Goal: Transaction & Acquisition: Purchase product/service

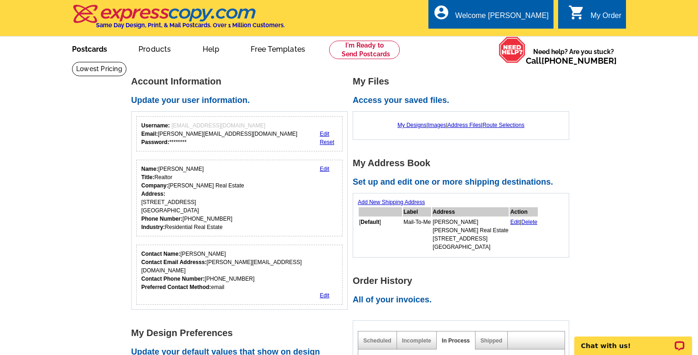
click at [93, 48] on link "Postcards" at bounding box center [89, 48] width 65 height 22
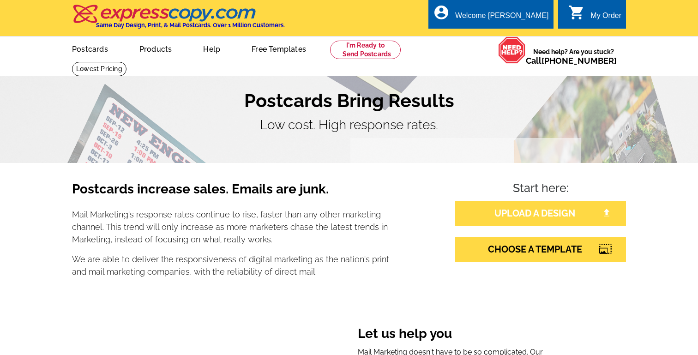
click at [547, 210] on link "UPLOAD A DESIGN" at bounding box center [540, 213] width 171 height 25
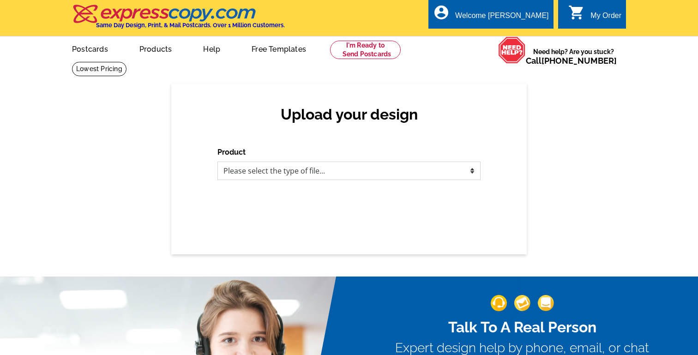
click at [313, 173] on select "Please select the type of file... Postcards Business Cards Letters and flyers G…" at bounding box center [348, 171] width 263 height 18
select select "1"
click at [217, 162] on select "Please select the type of file... Postcards Business Cards Letters and flyers G…" at bounding box center [348, 171] width 263 height 18
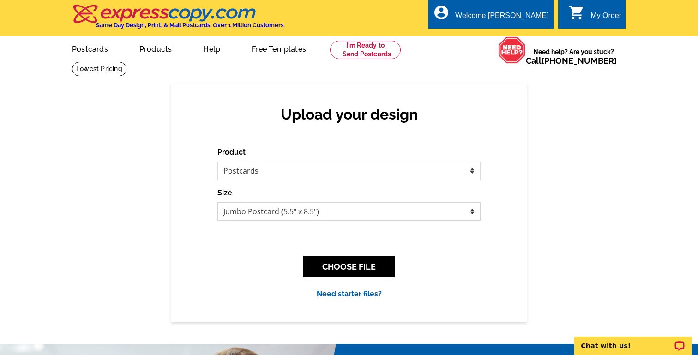
click at [328, 213] on select "Jumbo Postcard (5.5" x 8.5") Regular Postcard (4.25" x 5.6") Panoramic Postcard…" at bounding box center [348, 211] width 263 height 18
select select "1"
click at [217, 202] on select "Jumbo Postcard (5.5" x 8.5") Regular Postcard (4.25" x 5.6") Panoramic Postcard…" at bounding box center [348, 211] width 263 height 18
click at [346, 269] on button "CHOOSE FILE" at bounding box center [348, 267] width 91 height 22
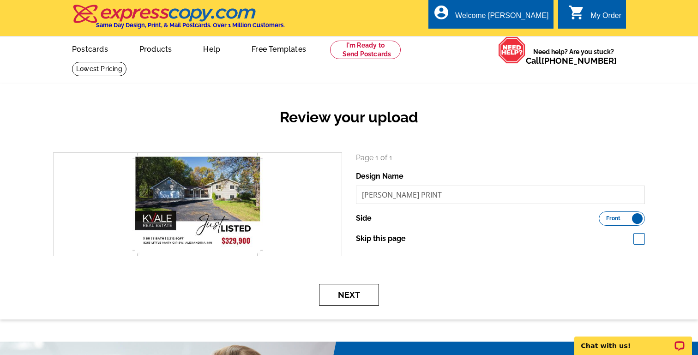
click at [359, 290] on button "Next" at bounding box center [349, 295] width 60 height 22
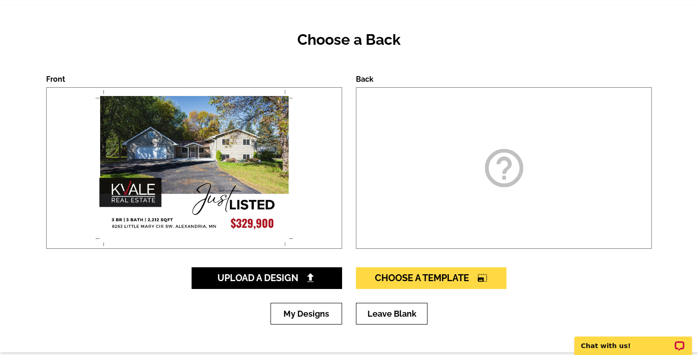
scroll to position [88, 0]
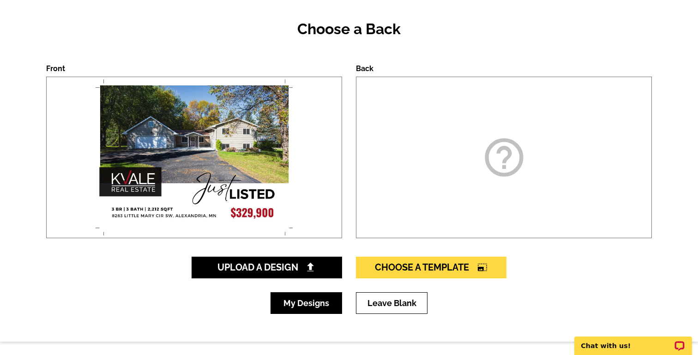
click at [314, 304] on link "My Designs" at bounding box center [306, 303] width 72 height 22
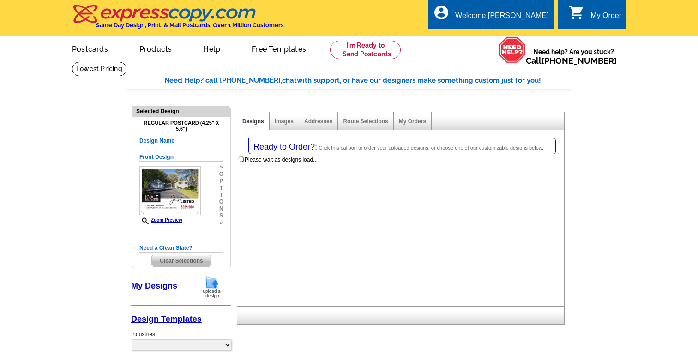
select select "1"
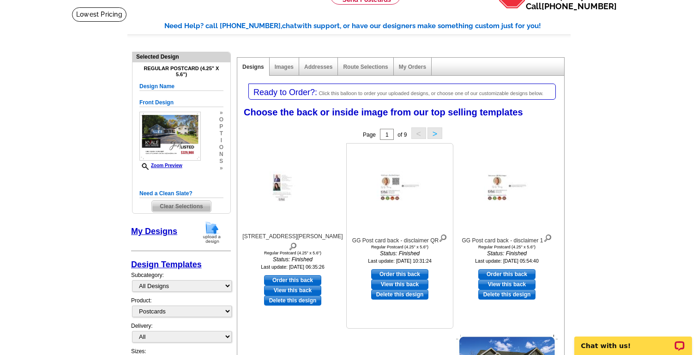
scroll to position [60, 0]
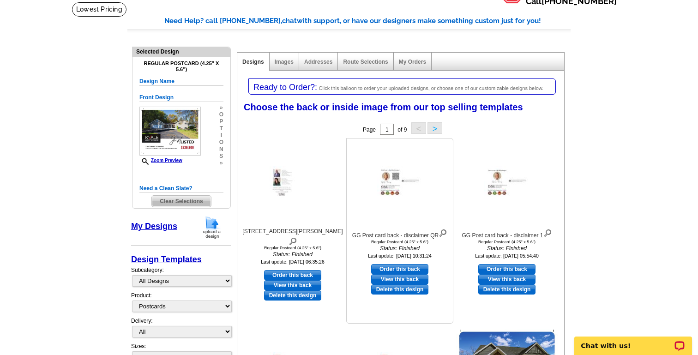
click at [403, 270] on link "Order this back" at bounding box center [399, 269] width 57 height 10
select select "front"
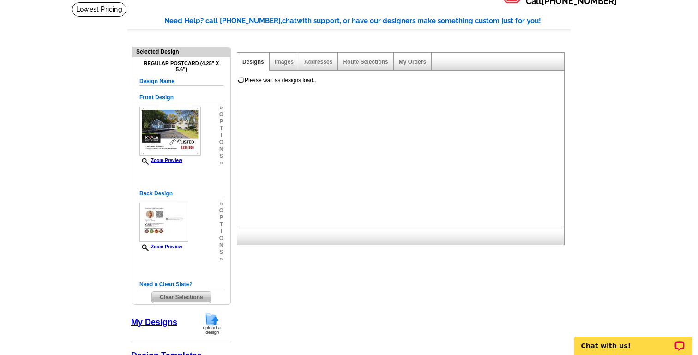
scroll to position [0, 0]
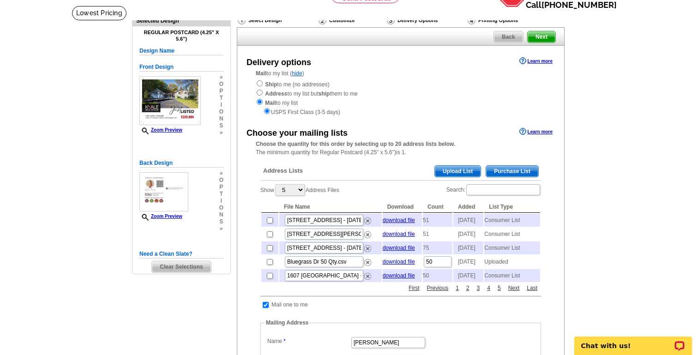
scroll to position [65, 0]
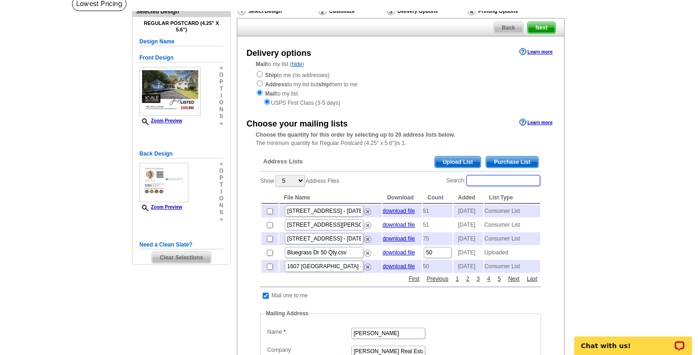
click at [488, 182] on input "Search:" at bounding box center [503, 180] width 74 height 11
click at [503, 186] on input "Search:" at bounding box center [503, 180] width 74 height 11
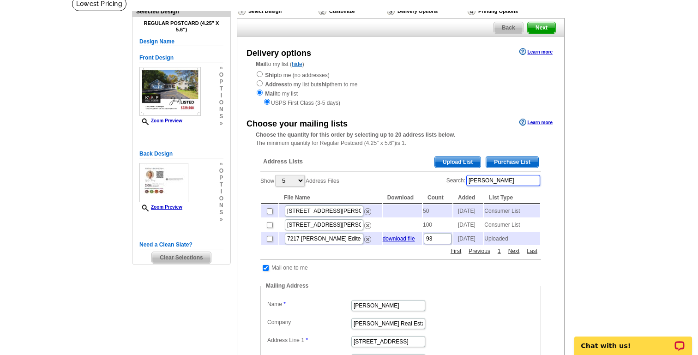
type input "little mary"
click at [270, 212] on input "checkbox" at bounding box center [270, 211] width 6 height 6
checkbox input "true"
click at [268, 214] on input "checkbox" at bounding box center [270, 211] width 6 height 6
checkbox input "false"
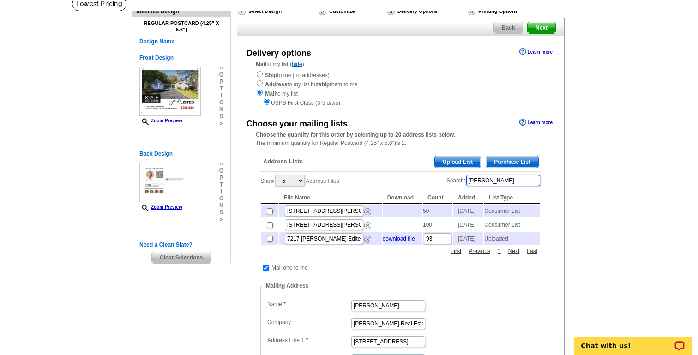
drag, startPoint x: 514, startPoint y: 182, endPoint x: 438, endPoint y: 182, distance: 76.6
click at [438, 182] on div "Show 5 10 25 50 100 Address Files Search: little mary File Name Download Count …" at bounding box center [400, 210] width 281 height 72
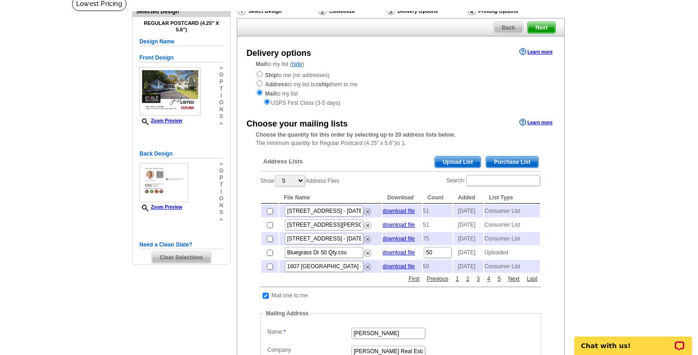
click at [517, 162] on span "Purchase List" at bounding box center [512, 161] width 52 height 11
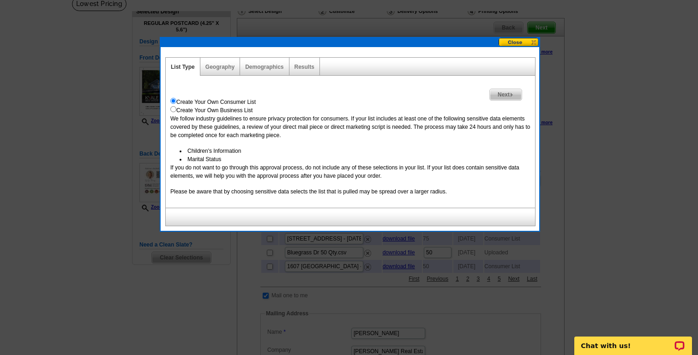
click at [505, 95] on span "Next" at bounding box center [506, 94] width 32 height 11
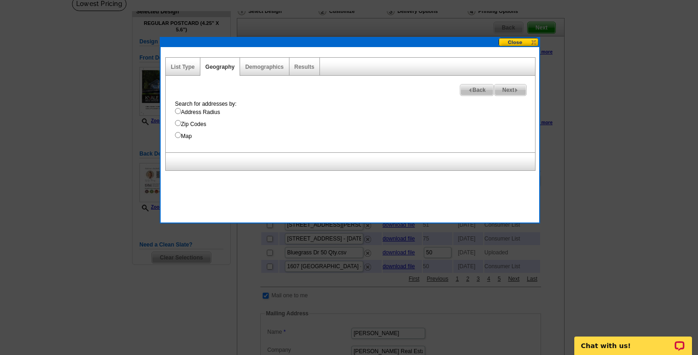
click at [176, 136] on input "Map" at bounding box center [178, 135] width 6 height 6
radio input "true"
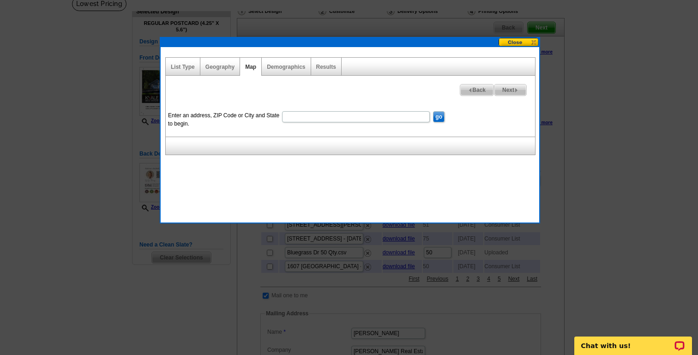
click at [292, 117] on input "Enter an address, ZIP Code or City and State to begin." at bounding box center [356, 116] width 148 height 11
paste input "7974 Blue Bill DR SW"
type input "7"
paste input "8263 Little Mary Cir SW Holte"
type input "8263 Little Mary Cir SW Alexandria, MN 56308"
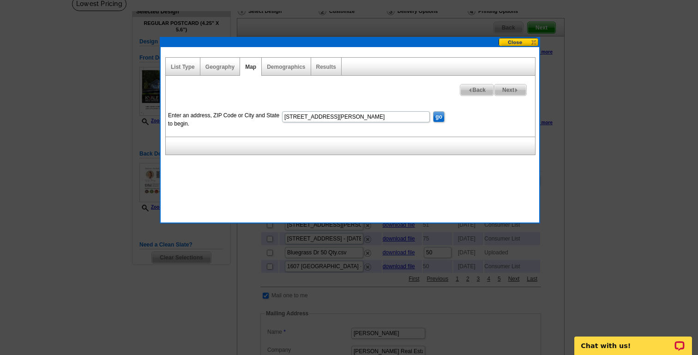
click at [439, 118] on input "go" at bounding box center [439, 116] width 12 height 11
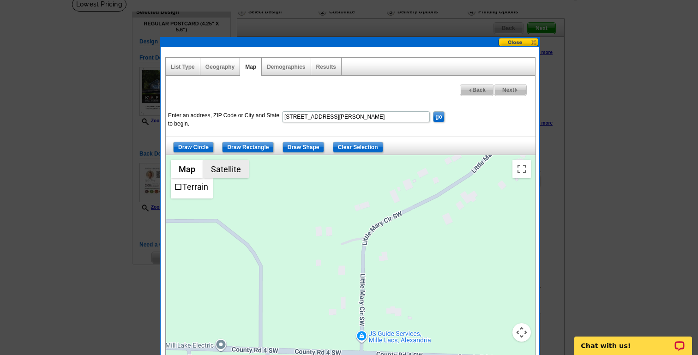
click at [231, 167] on button "Satellite" at bounding box center [226, 169] width 46 height 18
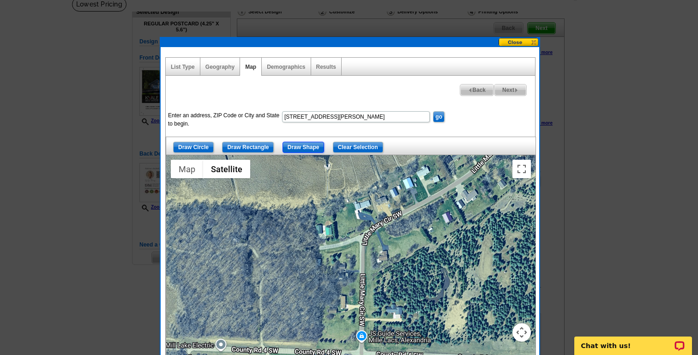
click at [312, 147] on input "Draw Shape" at bounding box center [303, 147] width 42 height 11
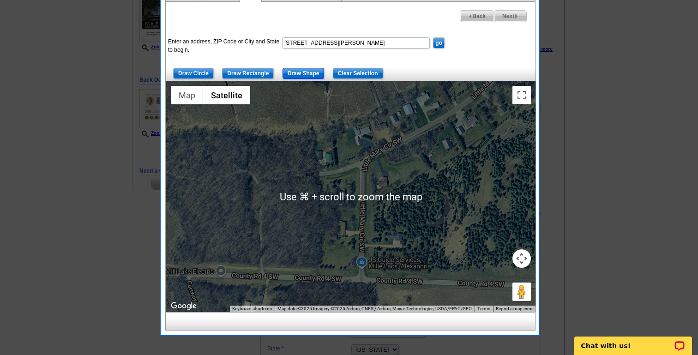
scroll to position [142, 0]
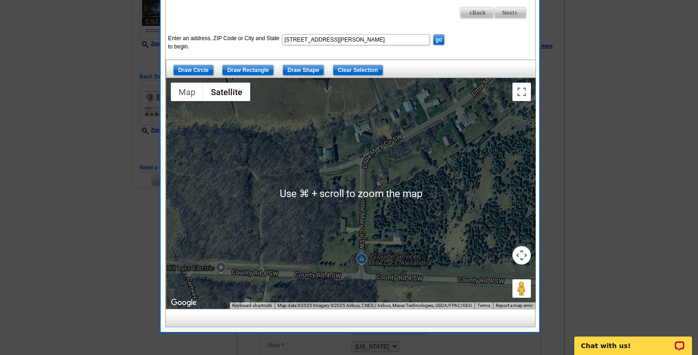
click at [521, 254] on button "Map camera controls" at bounding box center [521, 255] width 18 height 18
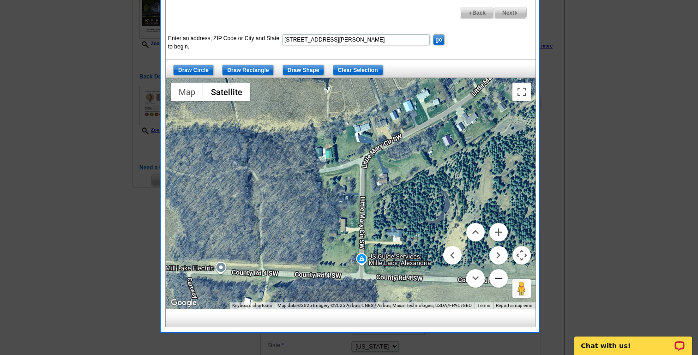
click at [498, 278] on button "Zoom out" at bounding box center [498, 278] width 18 height 18
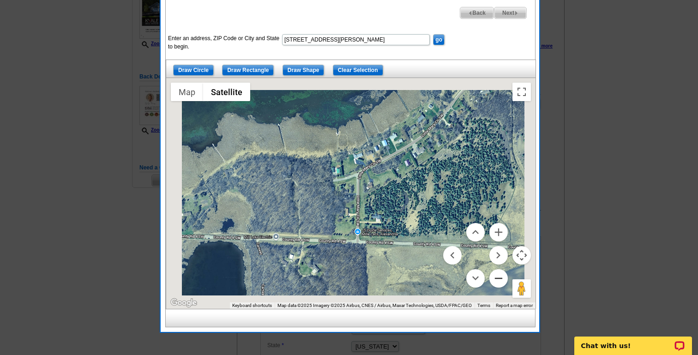
click at [498, 278] on button "Zoom out" at bounding box center [498, 278] width 18 height 18
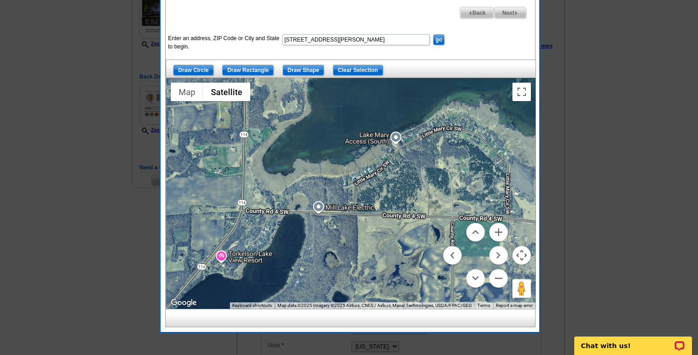
click at [319, 180] on div at bounding box center [350, 193] width 369 height 231
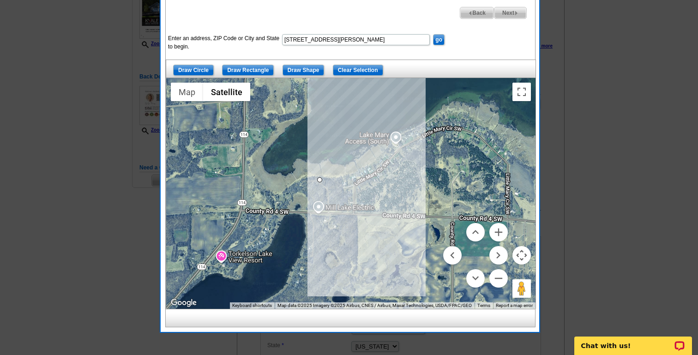
click at [320, 150] on div at bounding box center [350, 193] width 369 height 231
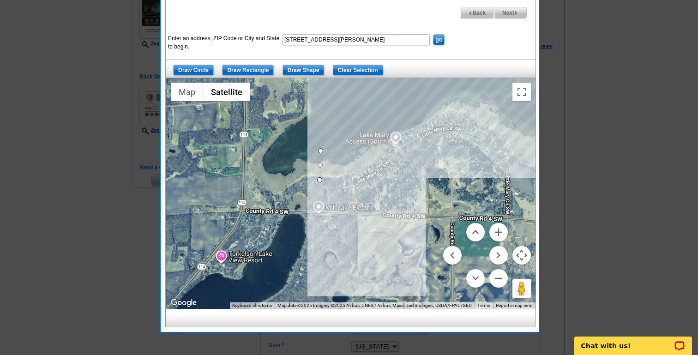
click at [426, 103] on div at bounding box center [350, 193] width 369 height 231
click at [488, 88] on div at bounding box center [350, 193] width 369 height 231
click at [525, 137] on div at bounding box center [350, 193] width 369 height 231
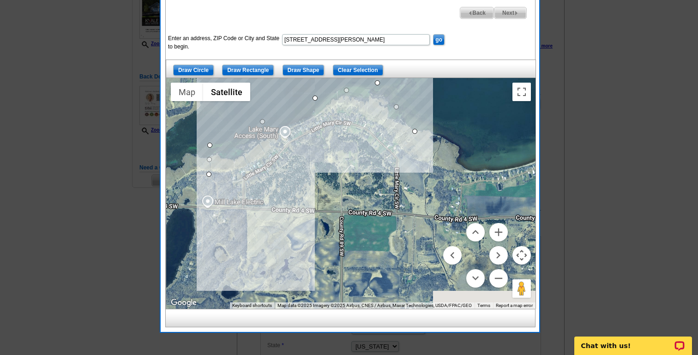
drag, startPoint x: 529, startPoint y: 143, endPoint x: 392, endPoint y: 134, distance: 137.8
click at [392, 134] on div at bounding box center [350, 193] width 369 height 231
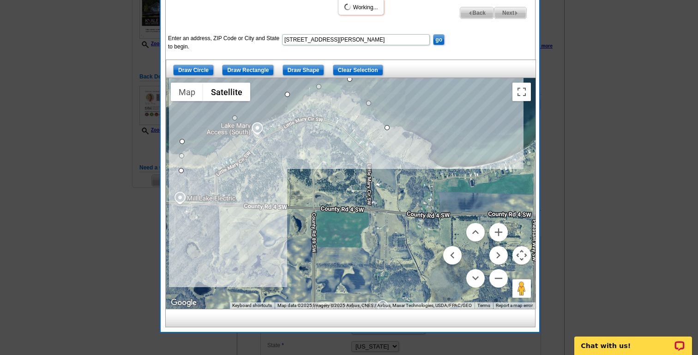
click at [444, 133] on div at bounding box center [350, 193] width 369 height 231
click at [485, 156] on div at bounding box center [350, 193] width 369 height 231
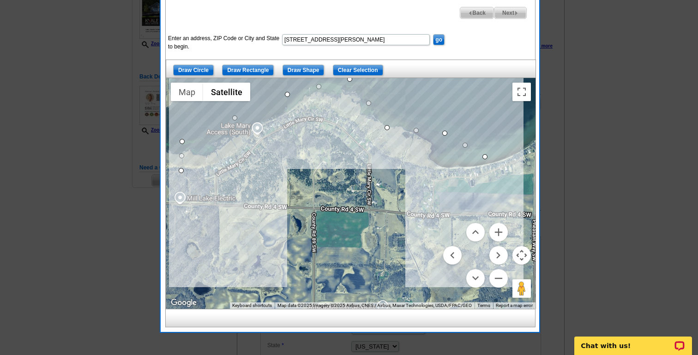
click at [480, 188] on div at bounding box center [350, 193] width 369 height 231
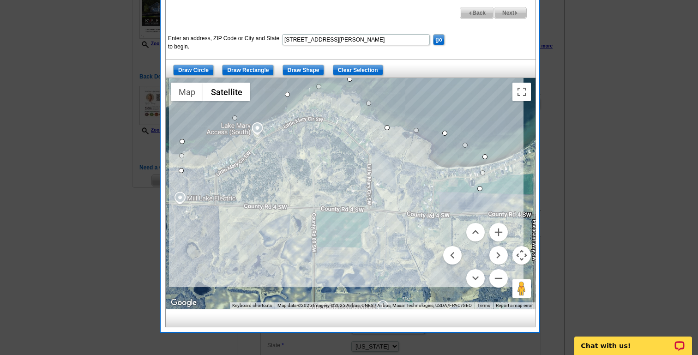
click at [366, 173] on div at bounding box center [350, 193] width 369 height 231
click at [334, 139] on div at bounding box center [350, 193] width 369 height 231
click at [279, 138] on div at bounding box center [350, 193] width 369 height 231
click at [242, 169] on div at bounding box center [350, 193] width 369 height 231
click at [202, 186] on div at bounding box center [350, 193] width 369 height 231
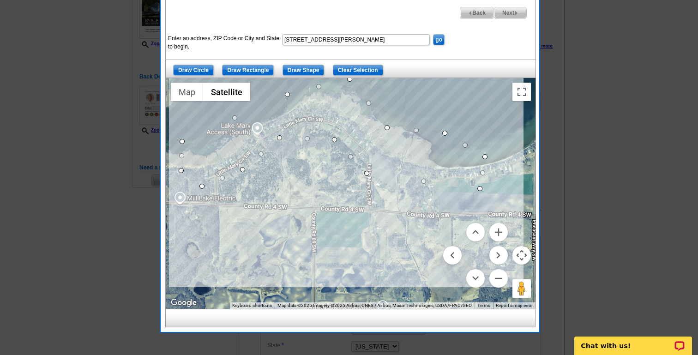
click at [180, 169] on div at bounding box center [350, 193] width 369 height 231
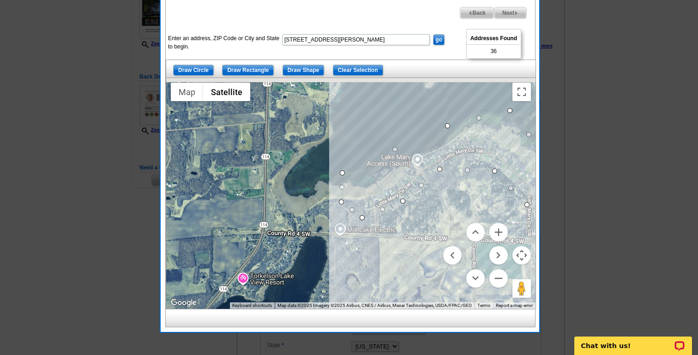
drag, startPoint x: 370, startPoint y: 168, endPoint x: 532, endPoint y: 199, distance: 164.9
click at [532, 199] on div at bounding box center [350, 193] width 369 height 231
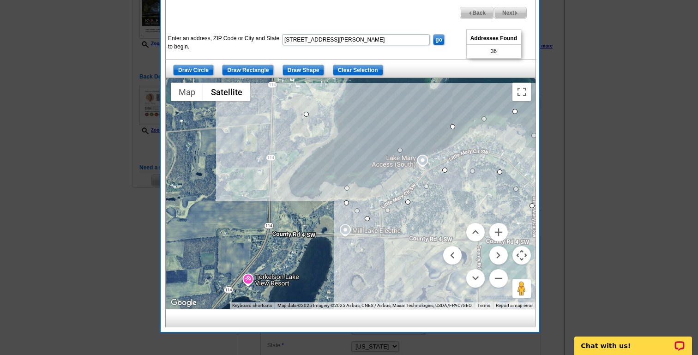
drag, startPoint x: 347, startPoint y: 172, endPoint x: 306, endPoint y: 111, distance: 73.7
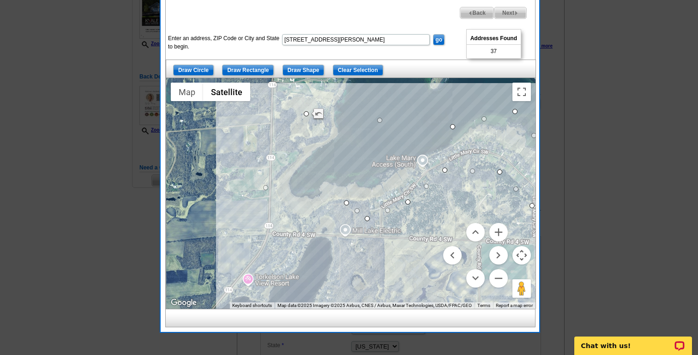
drag, startPoint x: 326, startPoint y: 156, endPoint x: 264, endPoint y: 186, distance: 69.0
drag, startPoint x: 347, startPoint y: 203, endPoint x: 296, endPoint y: 220, distance: 53.3
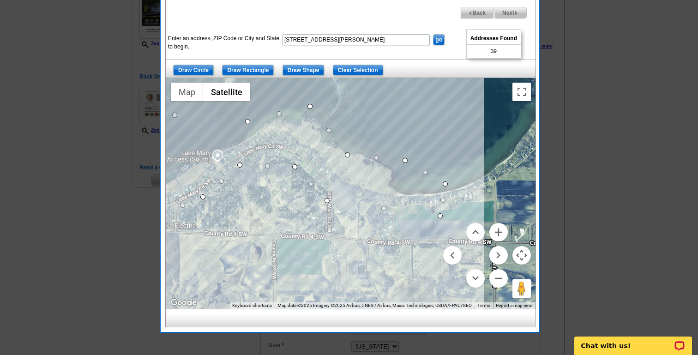
drag, startPoint x: 458, startPoint y: 169, endPoint x: 250, endPoint y: 162, distance: 208.2
click at [251, 163] on div at bounding box center [350, 193] width 369 height 231
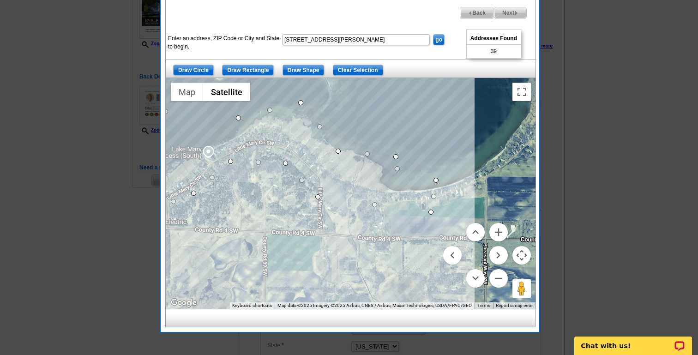
drag, startPoint x: 415, startPoint y: 170, endPoint x: 274, endPoint y: 177, distance: 141.4
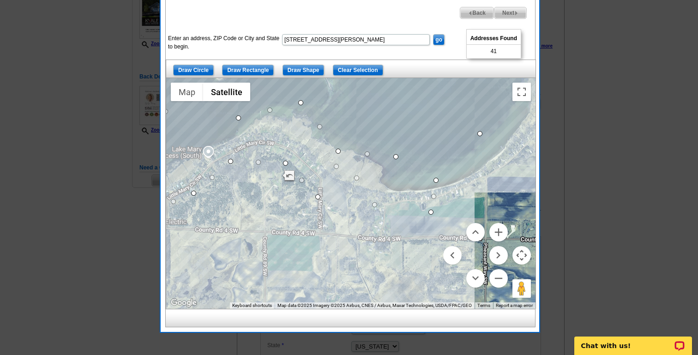
drag, startPoint x: 276, startPoint y: 174, endPoint x: 481, endPoint y: 132, distance: 208.8
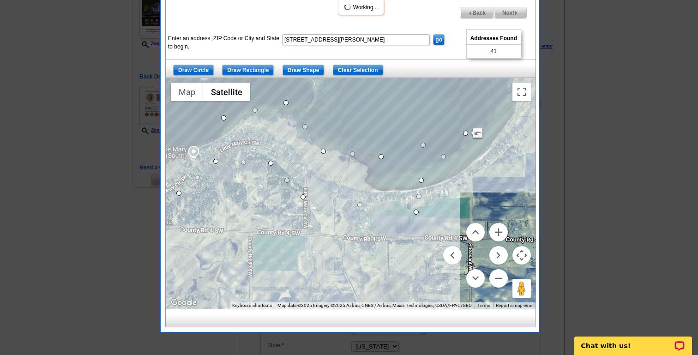
drag, startPoint x: 453, startPoint y: 193, endPoint x: 334, endPoint y: 181, distance: 119.6
click at [334, 181] on div at bounding box center [350, 193] width 369 height 231
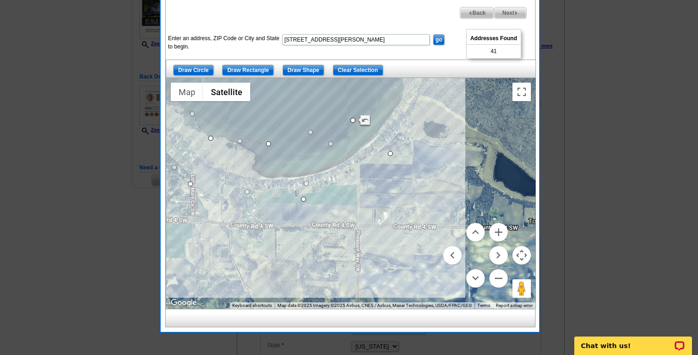
drag, startPoint x: 307, startPoint y: 166, endPoint x: 390, endPoint y: 152, distance: 84.2
drag, startPoint x: 353, startPoint y: 118, endPoint x: 378, endPoint y: 110, distance: 26.3
drag, startPoint x: 390, startPoint y: 152, endPoint x: 414, endPoint y: 142, distance: 25.2
drag, startPoint x: 414, startPoint y: 142, endPoint x: 419, endPoint y: 139, distance: 5.6
click at [419, 193] on div at bounding box center [535, 193] width 369 height 0
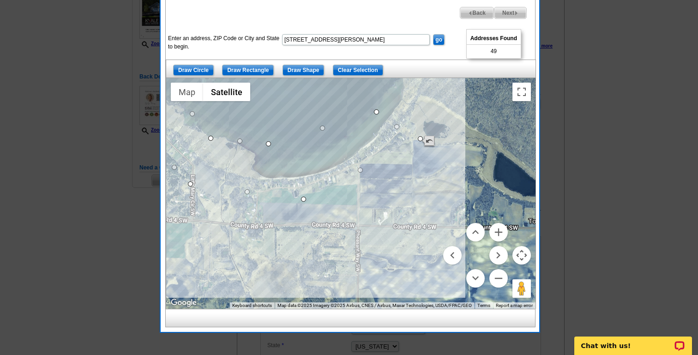
drag, startPoint x: 419, startPoint y: 139, endPoint x: 423, endPoint y: 137, distance: 5.0
click at [423, 193] on div at bounding box center [535, 193] width 369 height 0
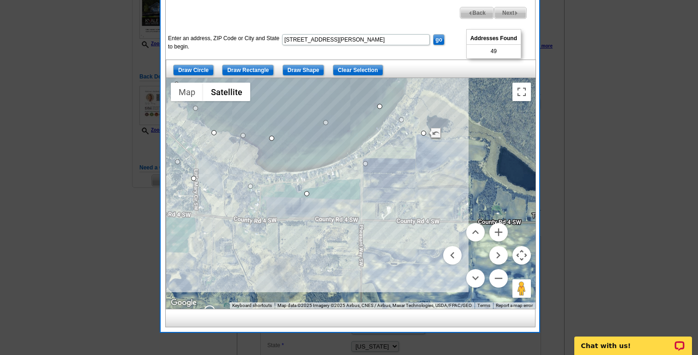
drag, startPoint x: 423, startPoint y: 137, endPoint x: 427, endPoint y: 131, distance: 7.3
click at [427, 131] on div at bounding box center [350, 193] width 369 height 231
drag, startPoint x: 403, startPoint y: 120, endPoint x: 404, endPoint y: 115, distance: 5.2
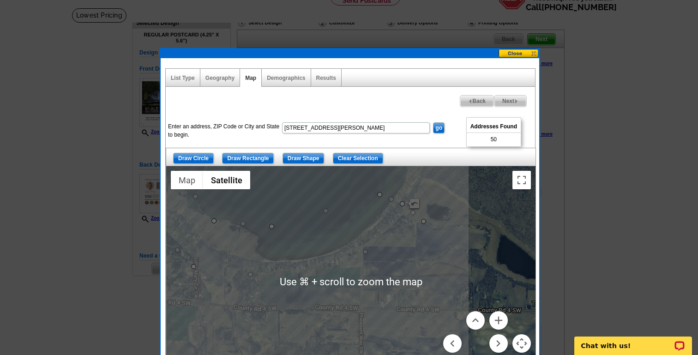
scroll to position [46, 0]
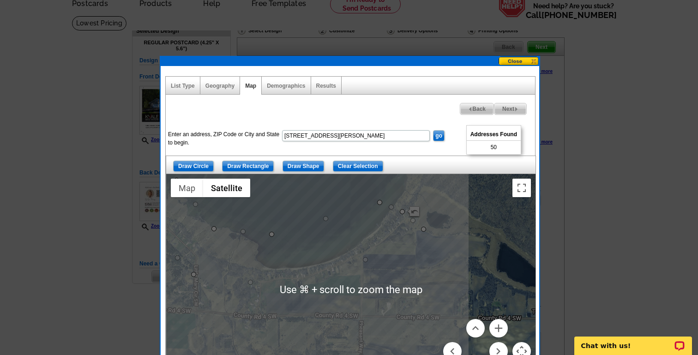
click at [512, 106] on span "Next" at bounding box center [510, 108] width 32 height 11
select select
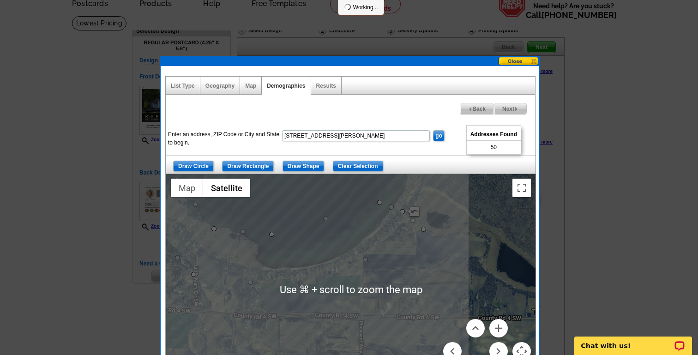
select select
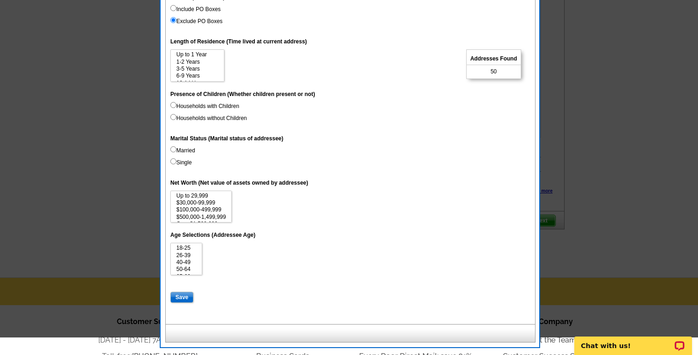
scroll to position [450, 0]
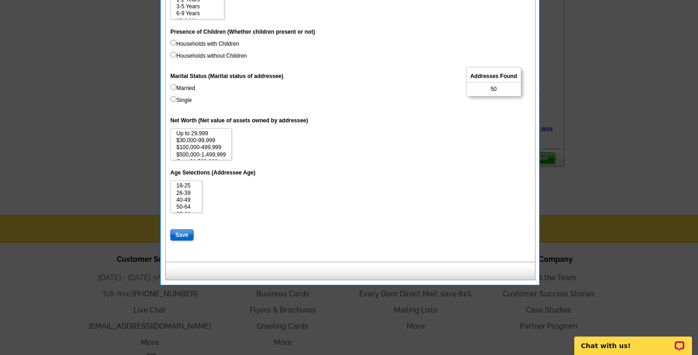
click at [183, 234] on input "Save" at bounding box center [181, 234] width 23 height 11
select select
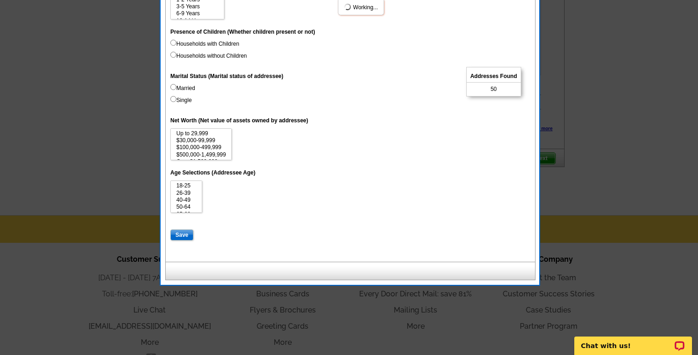
select select
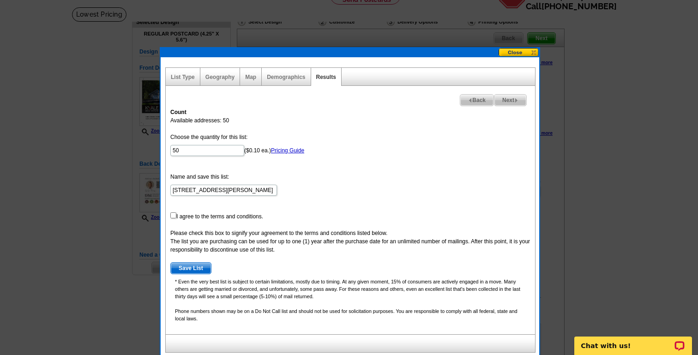
scroll to position [0, 0]
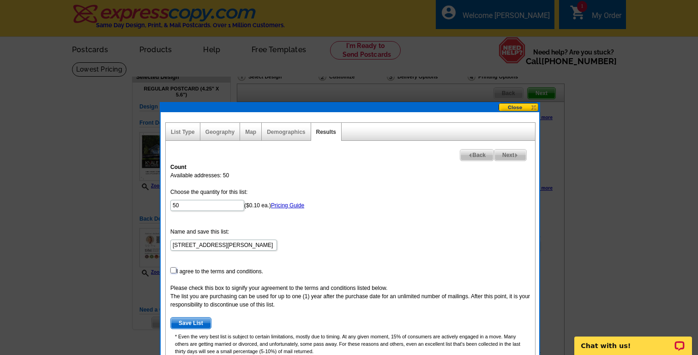
click at [173, 267] on input "checkbox" at bounding box center [173, 270] width 6 height 6
checkbox input "true"
click at [186, 324] on span "Save List" at bounding box center [191, 323] width 40 height 11
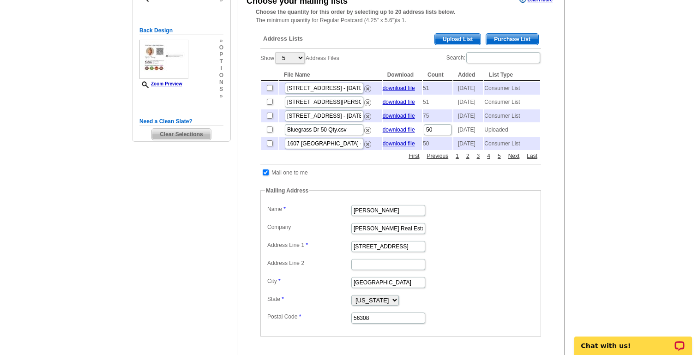
scroll to position [193, 0]
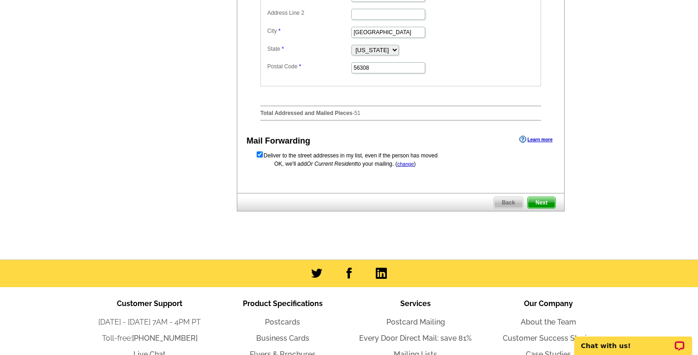
scroll to position [450, 0]
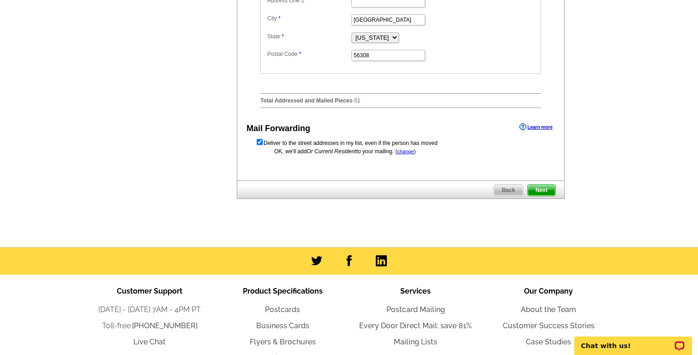
click at [549, 196] on span "Next" at bounding box center [542, 190] width 28 height 11
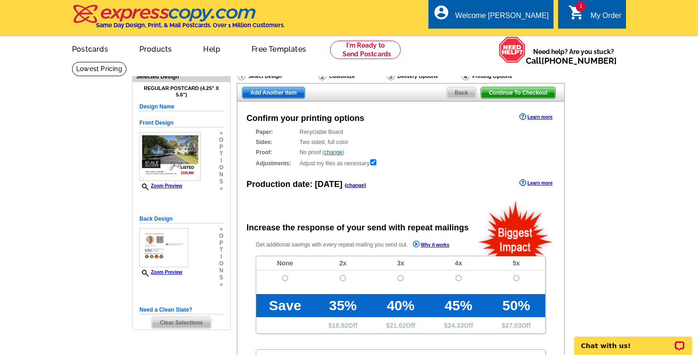
radio input "false"
click at [284, 277] on input "radio" at bounding box center [285, 278] width 6 height 6
radio input "true"
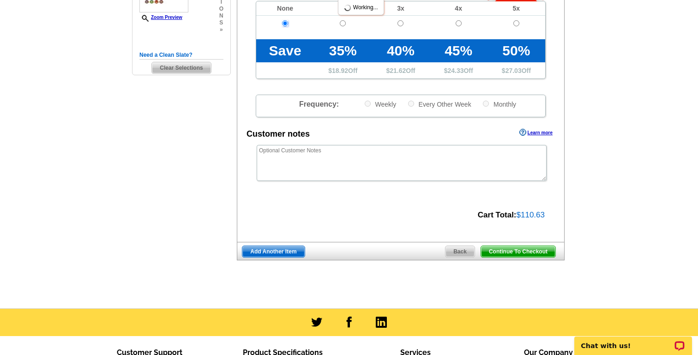
scroll to position [256, 0]
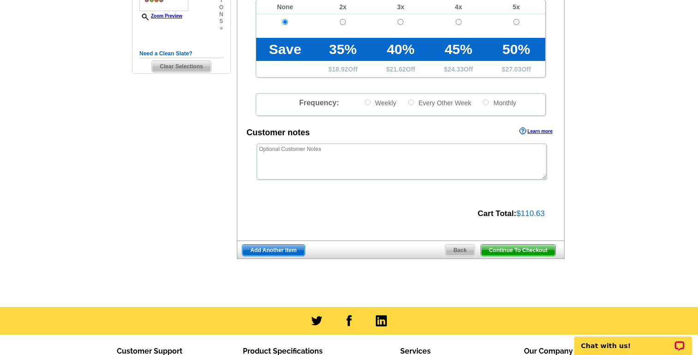
click at [521, 248] on span "Continue To Checkout" at bounding box center [518, 250] width 74 height 11
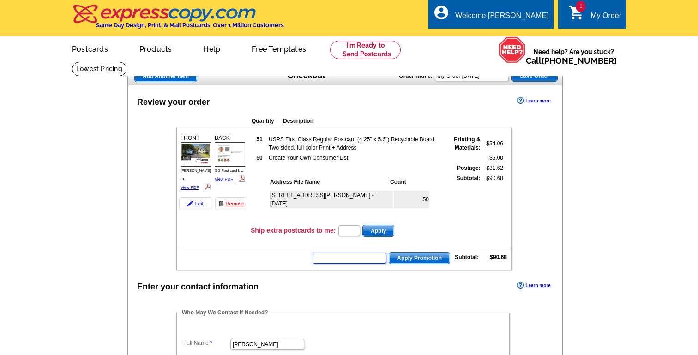
click at [359, 258] on input "text" at bounding box center [349, 257] width 74 height 11
click at [340, 258] on input "text" at bounding box center [349, 257] width 74 height 11
type input "CHAT20"
click at [412, 258] on span "Apply Promotion" at bounding box center [419, 257] width 60 height 11
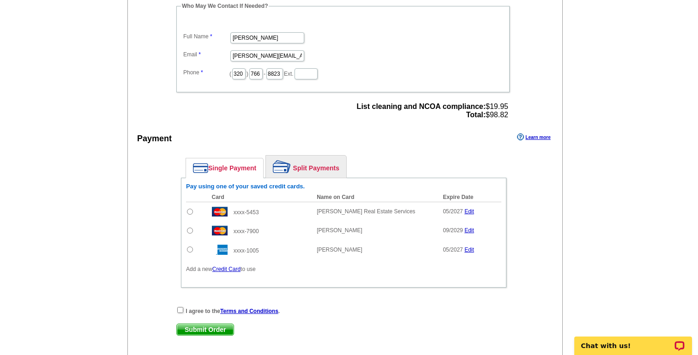
scroll to position [341, 0]
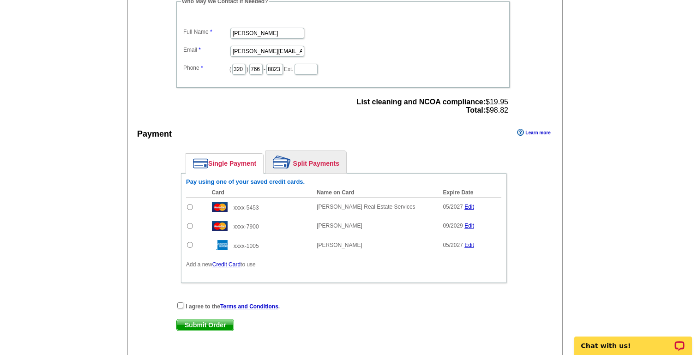
click at [189, 206] on input "radio" at bounding box center [190, 207] width 6 height 6
radio input "true"
click at [180, 305] on input "checkbox" at bounding box center [180, 305] width 6 height 6
checkbox input "true"
click at [190, 325] on span "Submit Order" at bounding box center [205, 324] width 57 height 11
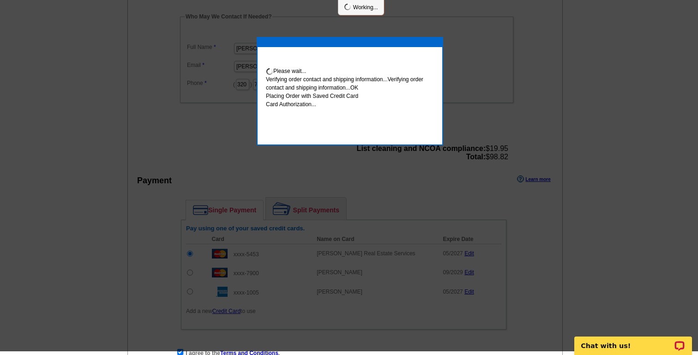
scroll to position [337, 0]
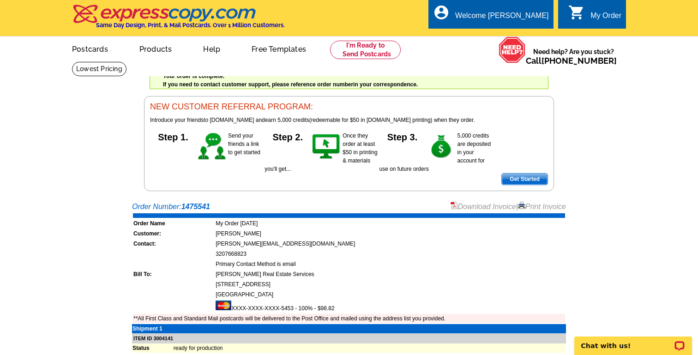
click at [489, 208] on link "Download Invoice" at bounding box center [483, 207] width 66 height 8
